Goal: Information Seeking & Learning: Learn about a topic

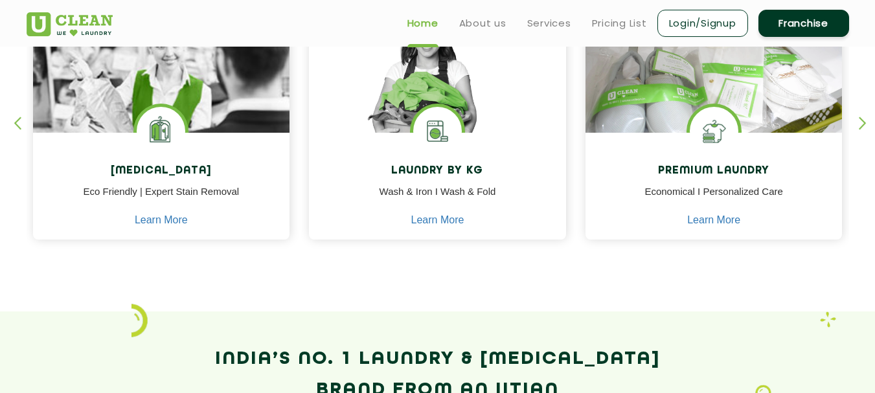
scroll to position [574, 0]
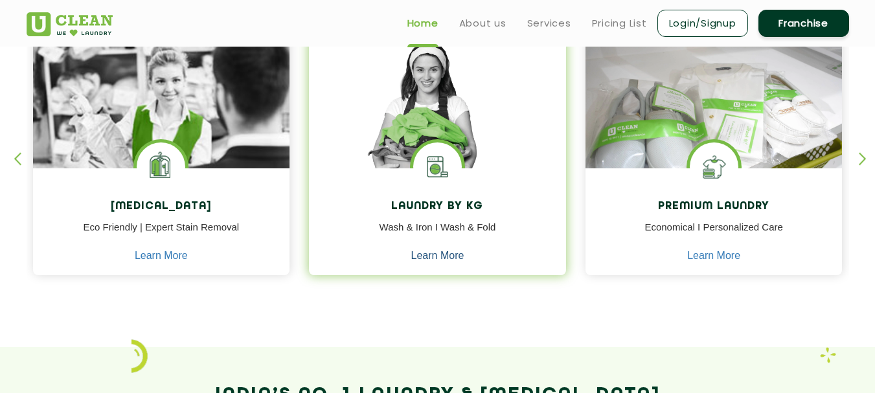
click at [440, 261] on link "Learn More" at bounding box center [437, 256] width 53 height 12
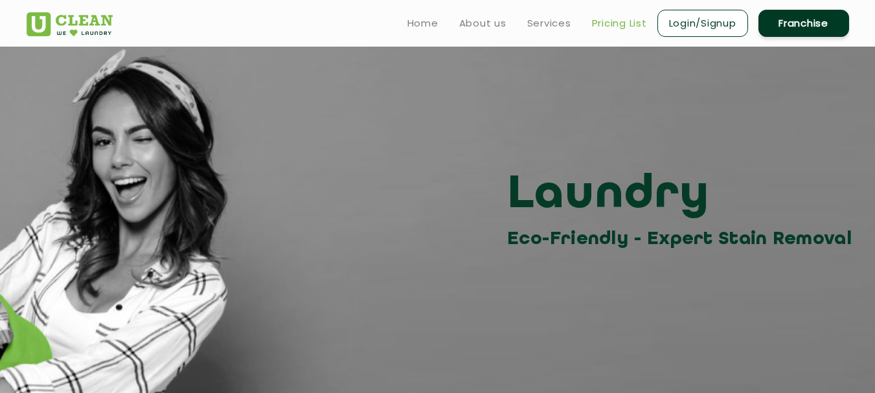
click at [601, 25] on link "Pricing List" at bounding box center [619, 24] width 55 height 16
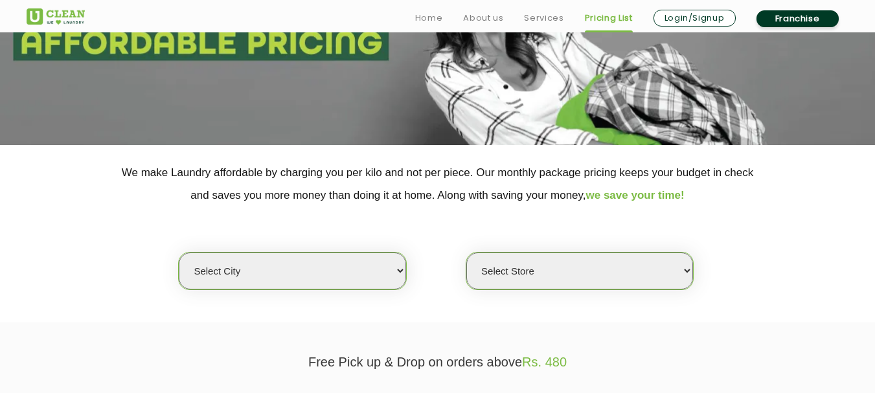
scroll to position [169, 0]
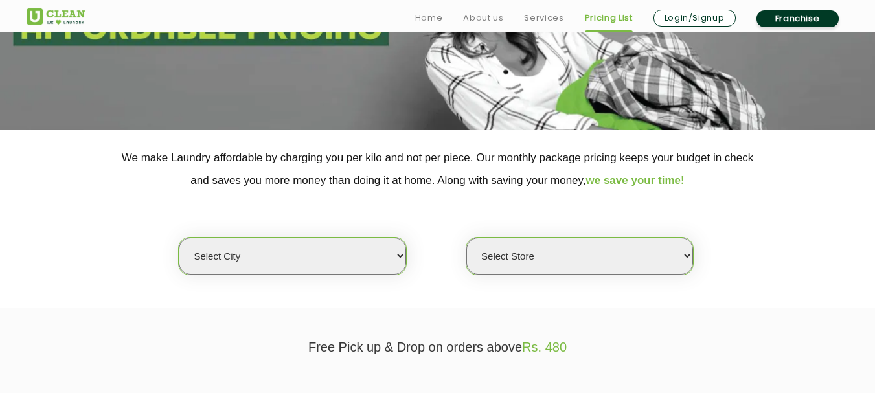
click at [398, 254] on select "Select city [GEOGRAPHIC_DATA] [GEOGRAPHIC_DATA] [GEOGRAPHIC_DATA] [GEOGRAPHIC_D…" at bounding box center [292, 256] width 227 height 37
select select "18"
click at [179, 238] on select "Select city [GEOGRAPHIC_DATA] [GEOGRAPHIC_DATA] [GEOGRAPHIC_DATA] [GEOGRAPHIC_D…" at bounding box center [292, 256] width 227 height 37
click at [688, 256] on select "Select Store [GEOGRAPHIC_DATA] [GEOGRAPHIC_DATA] [PERSON_NAME][GEOGRAPHIC_DATA]…" at bounding box center [579, 256] width 227 height 37
select select "226"
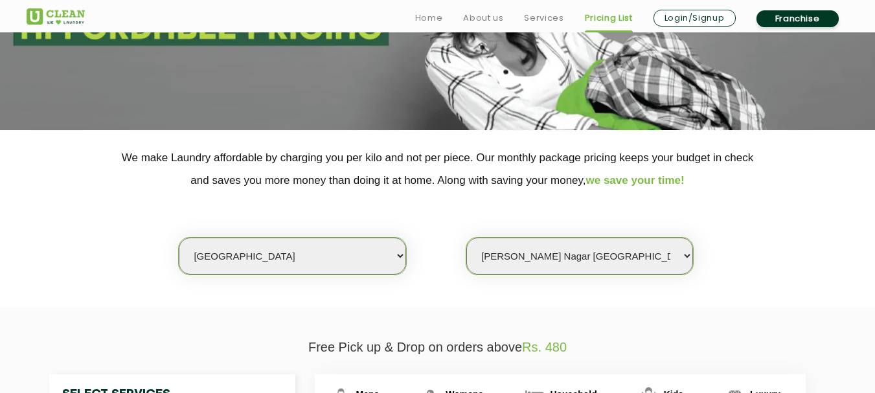
click at [466, 238] on select "Select Store [GEOGRAPHIC_DATA] [GEOGRAPHIC_DATA] [PERSON_NAME][GEOGRAPHIC_DATA]…" at bounding box center [579, 256] width 227 height 37
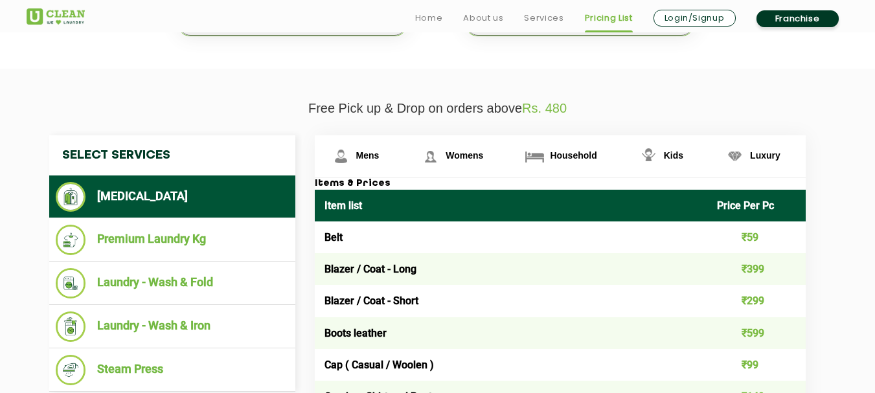
scroll to position [436, 0]
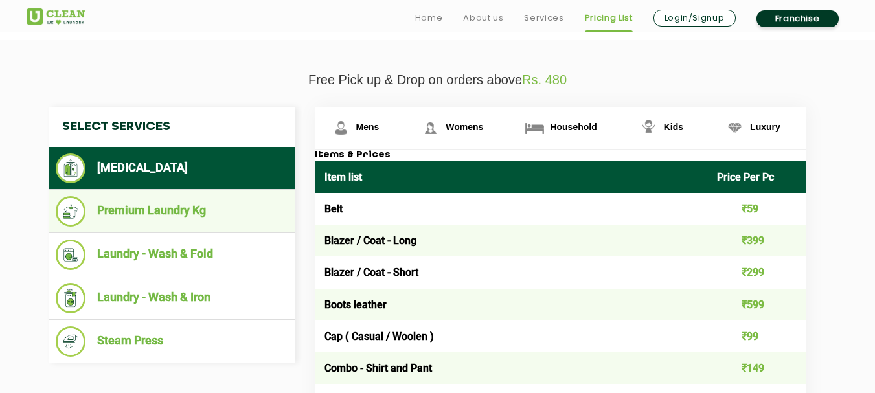
click at [145, 210] on li "Premium Laundry Kg" at bounding box center [172, 211] width 233 height 30
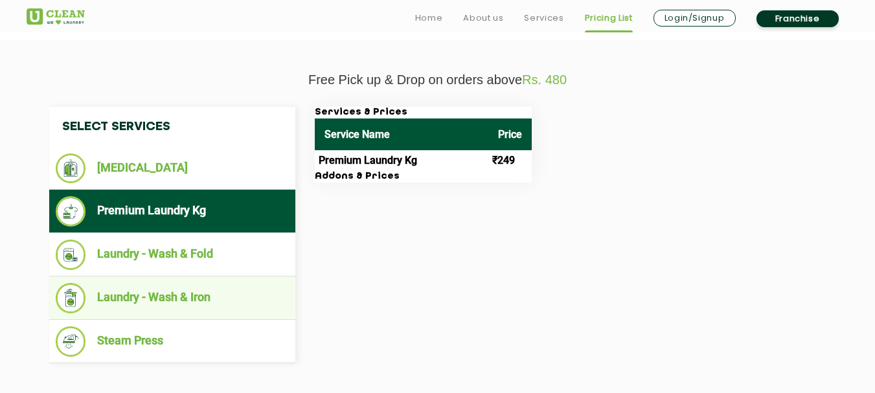
click at [163, 295] on li "Laundry - Wash & Iron" at bounding box center [172, 298] width 233 height 30
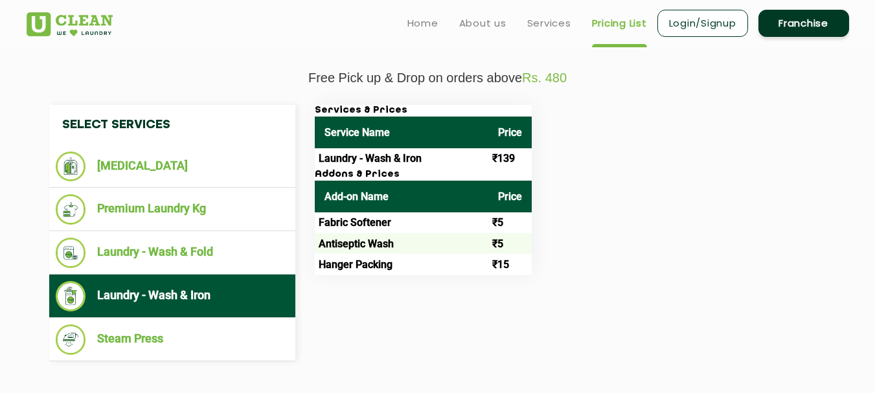
scroll to position [441, 0]
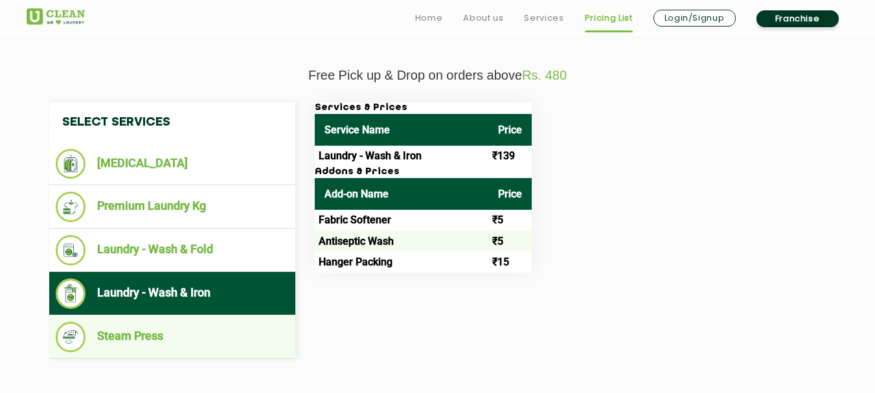
click at [133, 341] on li "Steam Press" at bounding box center [172, 337] width 233 height 30
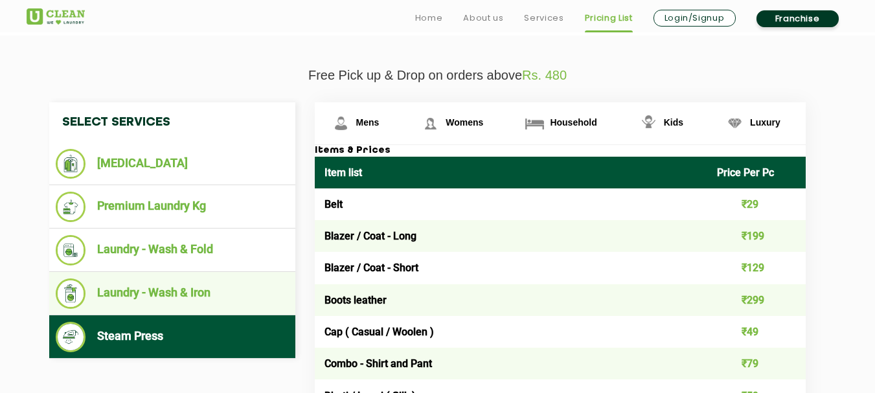
click at [164, 298] on li "Laundry - Wash & Iron" at bounding box center [172, 293] width 233 height 30
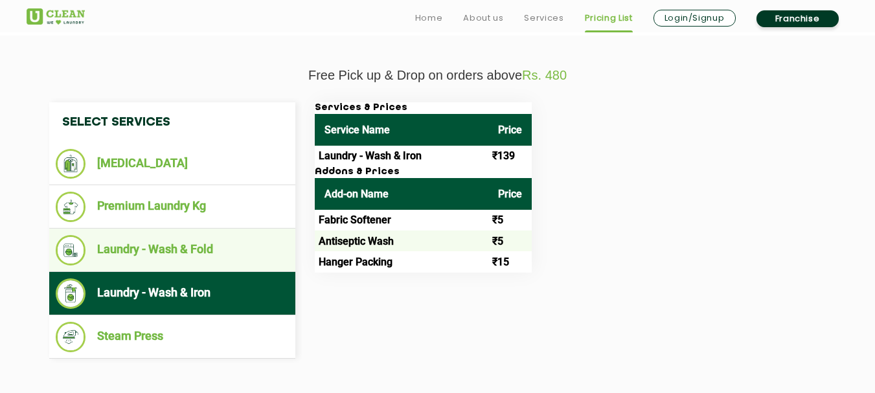
click at [197, 251] on li "Laundry - Wash & Fold" at bounding box center [172, 250] width 233 height 30
